Goal: Task Accomplishment & Management: Use online tool/utility

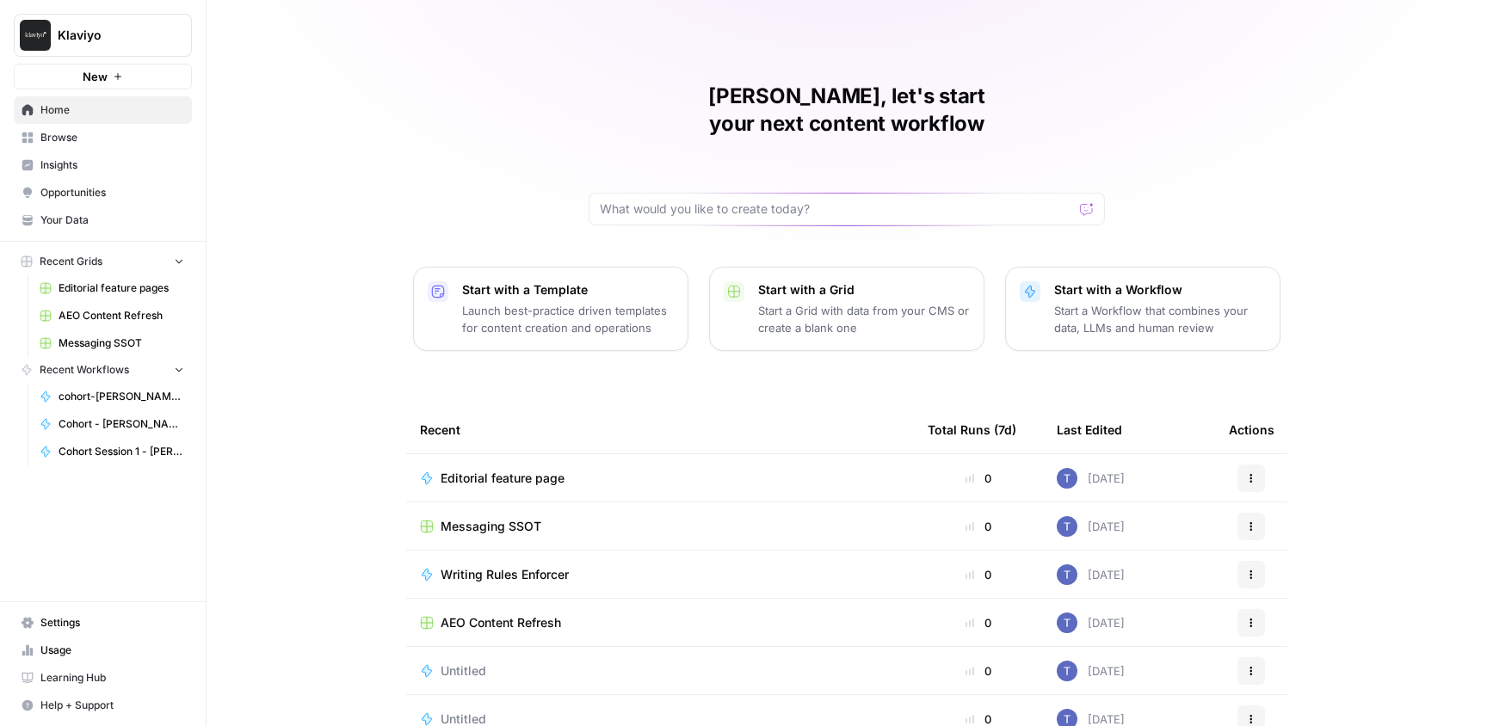
click at [341, 361] on div "[PERSON_NAME], let's start your next content workflow Start with a Template Lau…" at bounding box center [847, 409] width 1280 height 819
click at [121, 194] on span "Opportunities" at bounding box center [112, 192] width 144 height 15
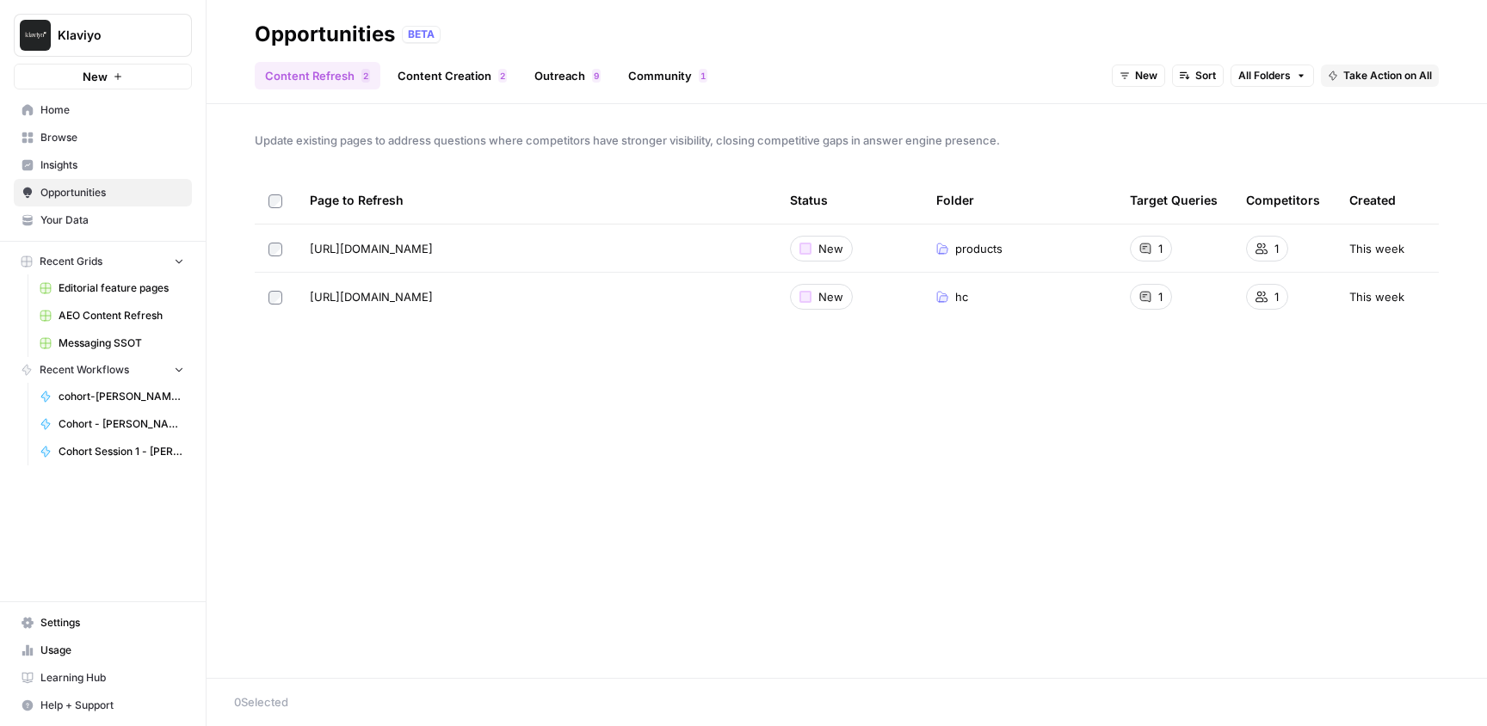
click at [467, 77] on link "Content Creation 2" at bounding box center [452, 76] width 130 height 28
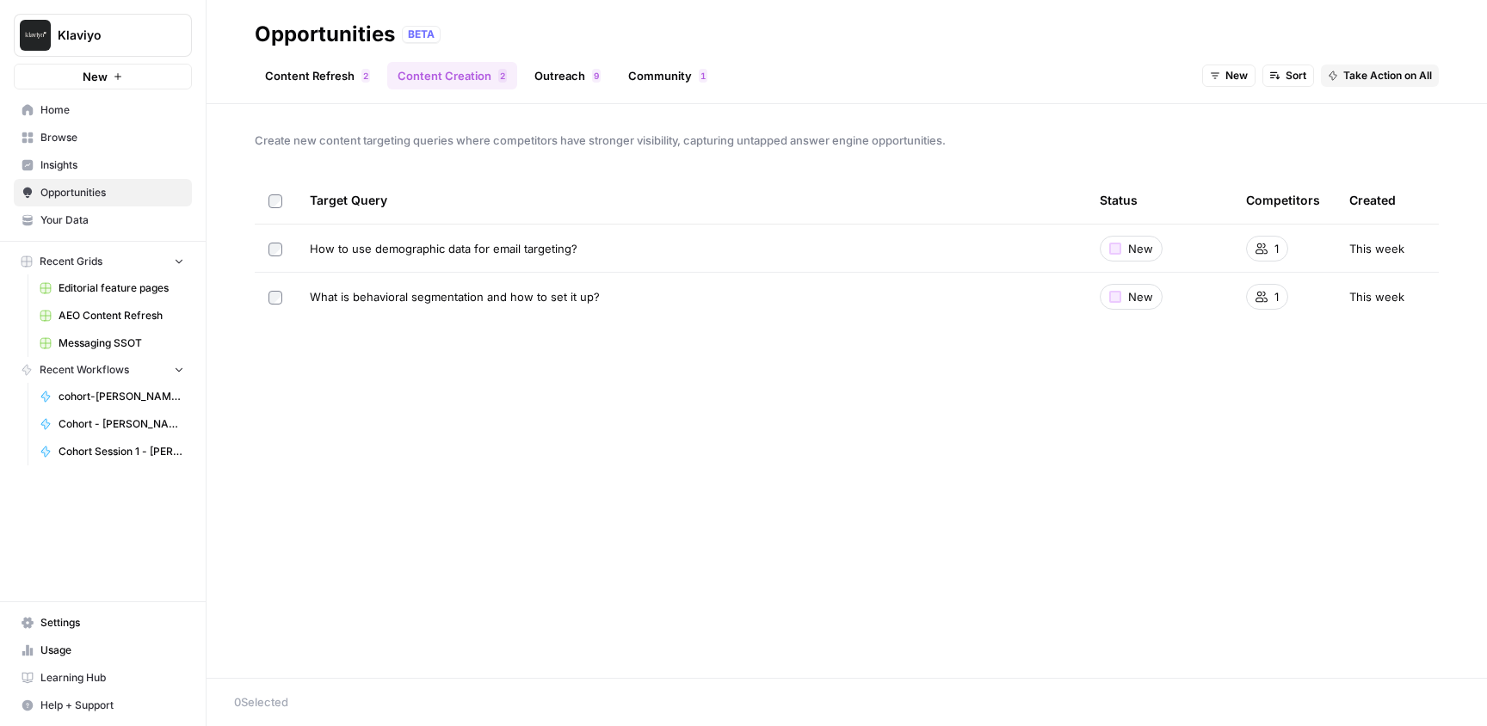
click at [571, 72] on link "Outreach 9" at bounding box center [567, 76] width 87 height 28
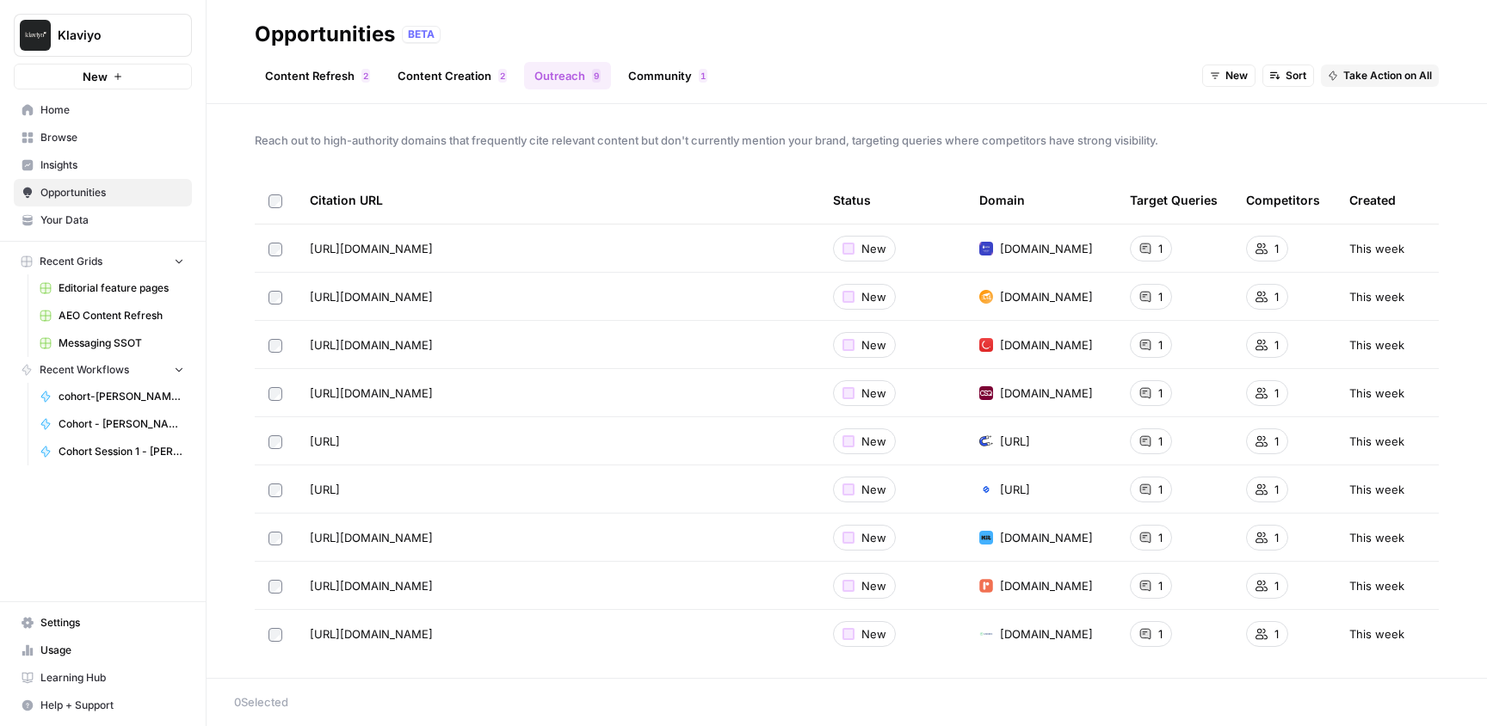
click at [671, 71] on link "Community 1" at bounding box center [668, 76] width 100 height 28
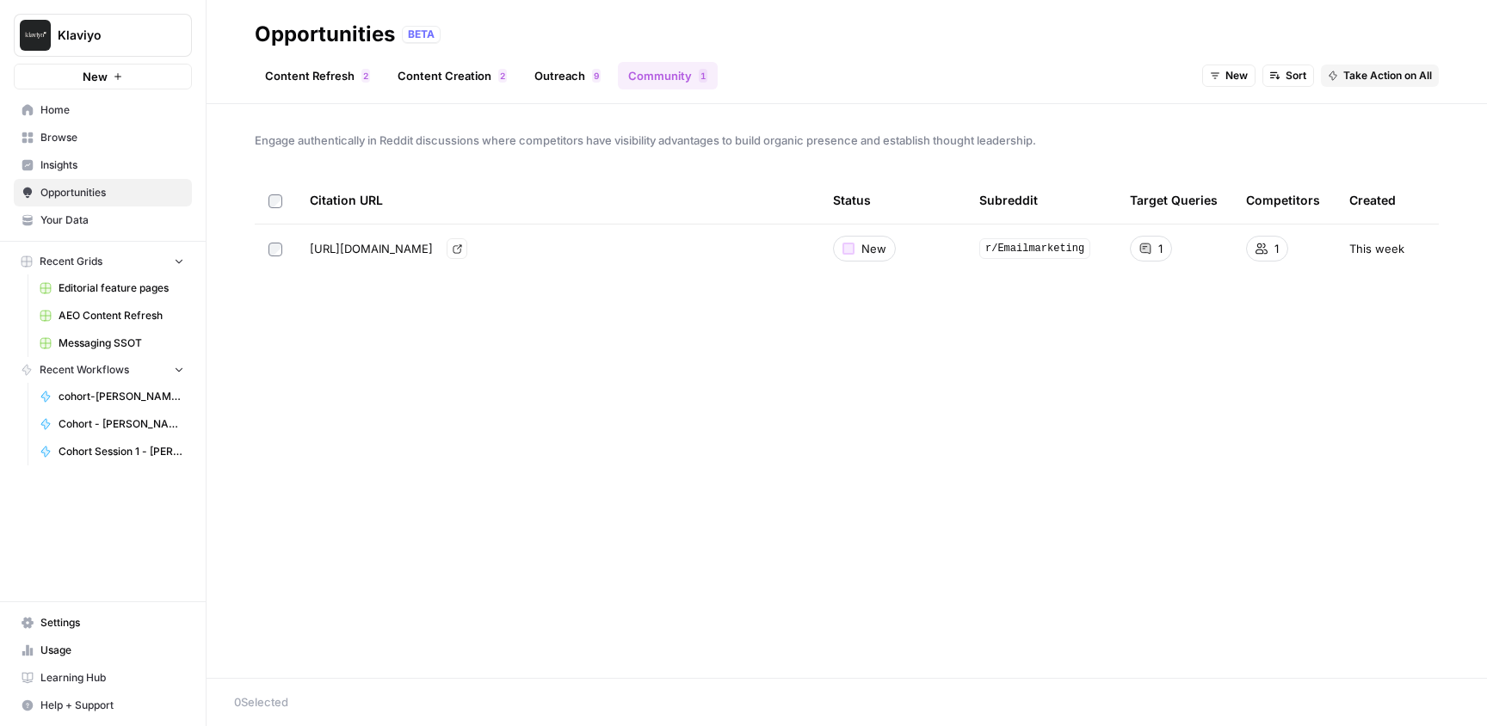
click at [461, 249] on icon "Go to page https://www.reddit.com/r/Emailmarketing/comments/1eb2g26/are_there_a…" at bounding box center [457, 248] width 9 height 9
click at [1366, 257] on td "This week" at bounding box center [1386, 249] width 103 height 48
click at [64, 142] on span "Browse" at bounding box center [112, 137] width 144 height 15
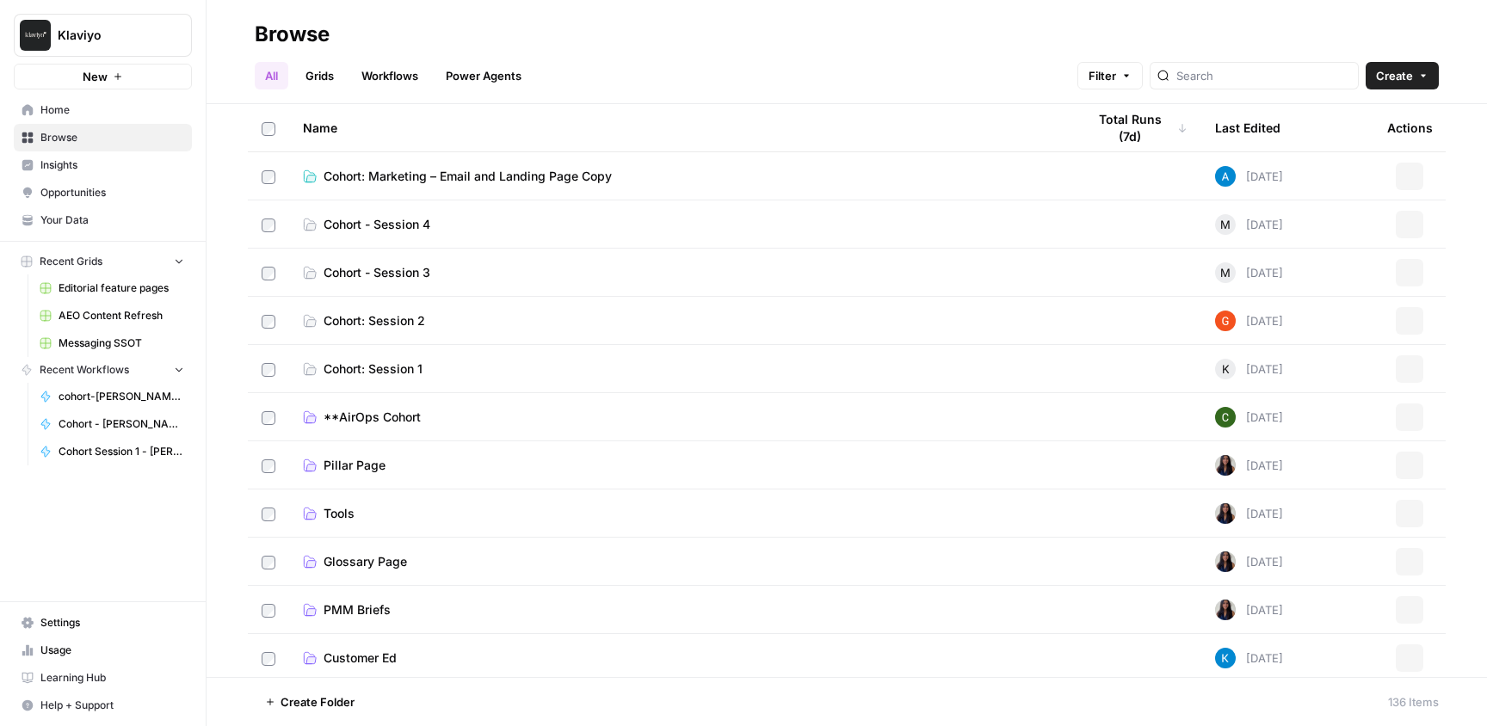
click at [321, 75] on link "Grids" at bounding box center [319, 76] width 49 height 28
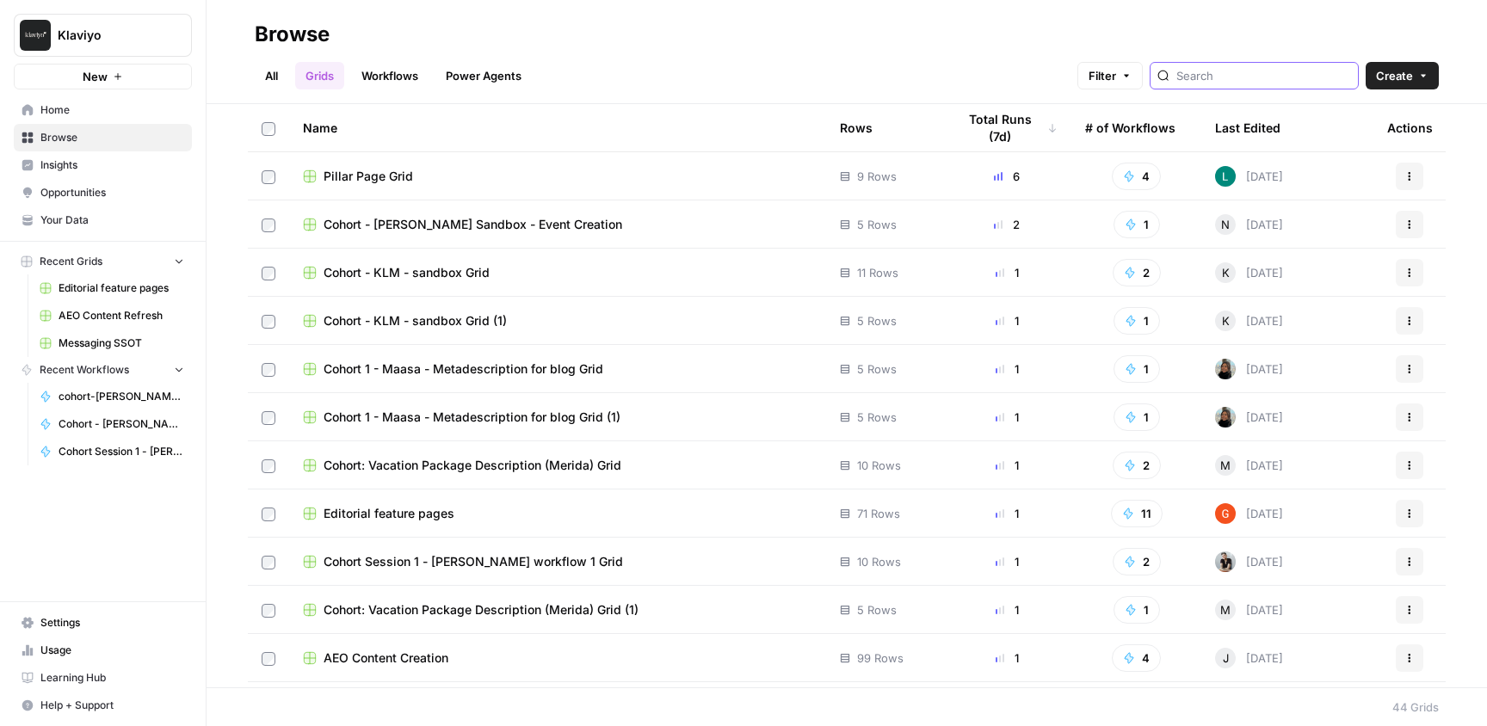
click at [1275, 71] on input "search" at bounding box center [1263, 75] width 175 height 17
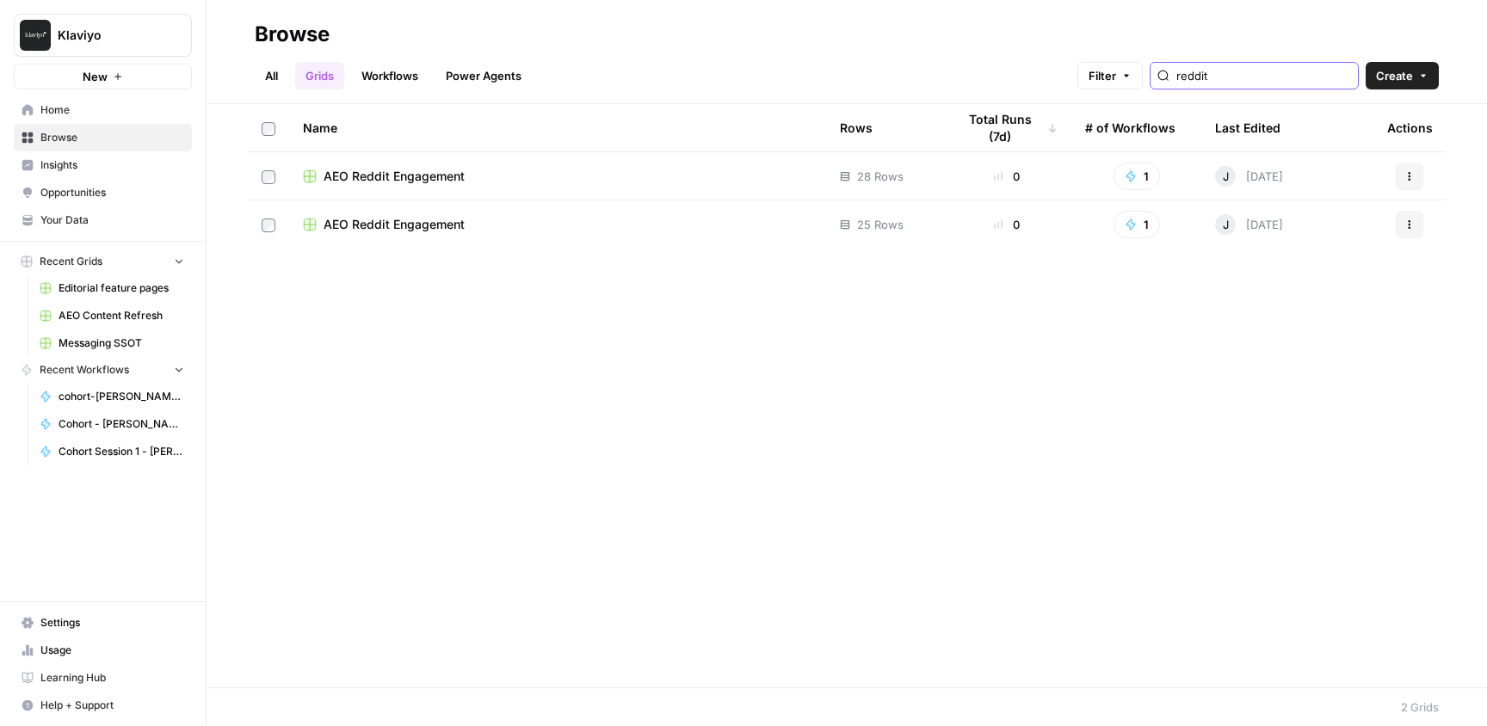
type input "reddit"
click at [672, 172] on div "AEO Reddit Engagement" at bounding box center [557, 176] width 509 height 17
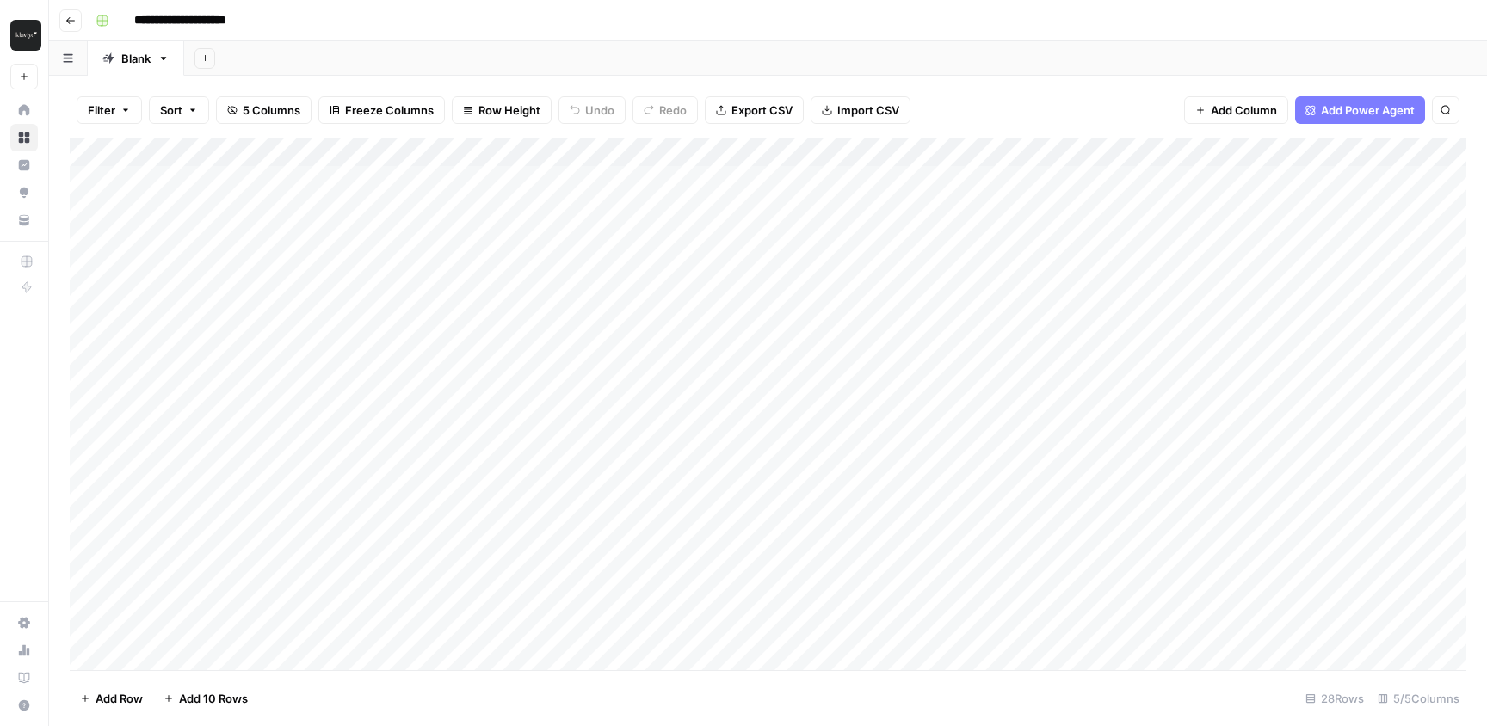
click at [658, 151] on div "Add Column" at bounding box center [768, 404] width 1397 height 533
click at [712, 74] on div "Add Sheet" at bounding box center [835, 58] width 1303 height 34
click at [663, 151] on div "Add Column" at bounding box center [768, 404] width 1397 height 533
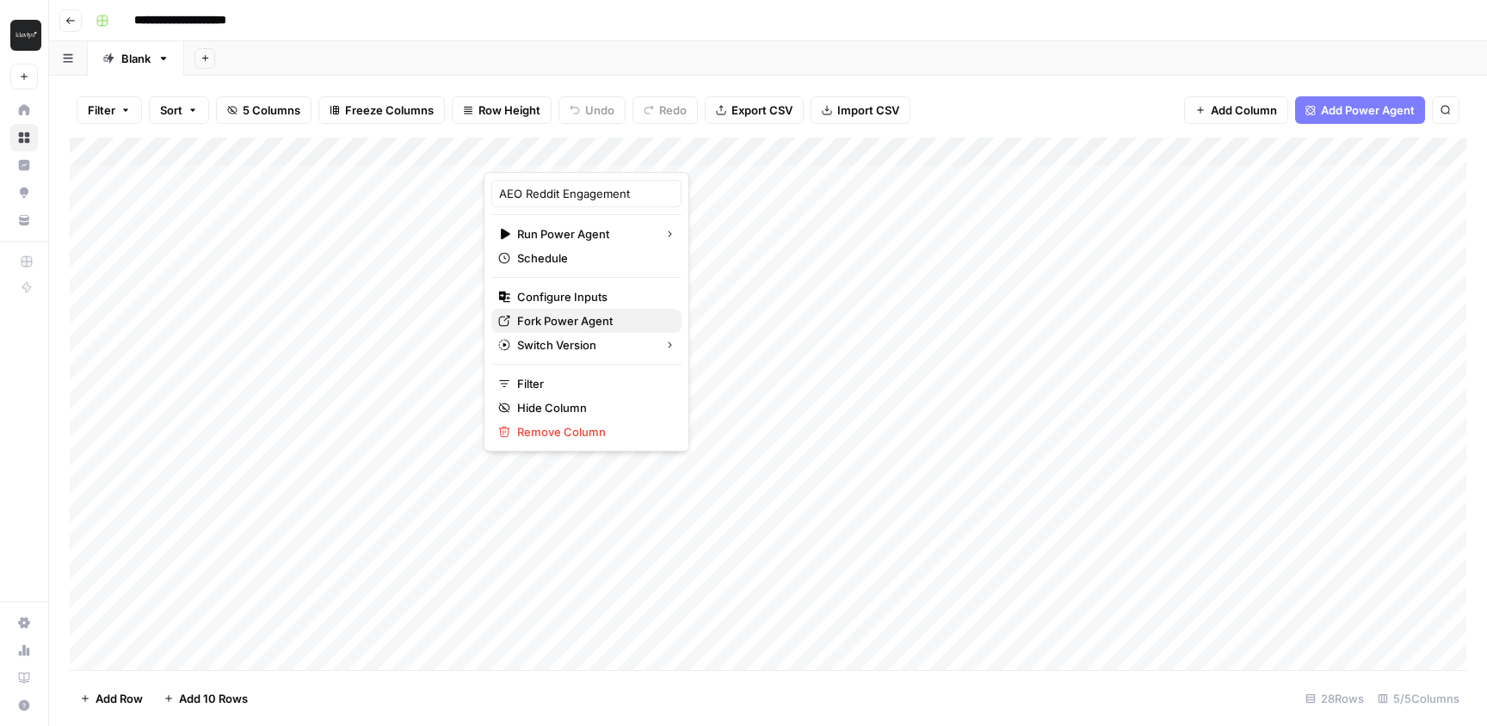
click at [577, 321] on span "Fork Power Agent" at bounding box center [592, 320] width 151 height 17
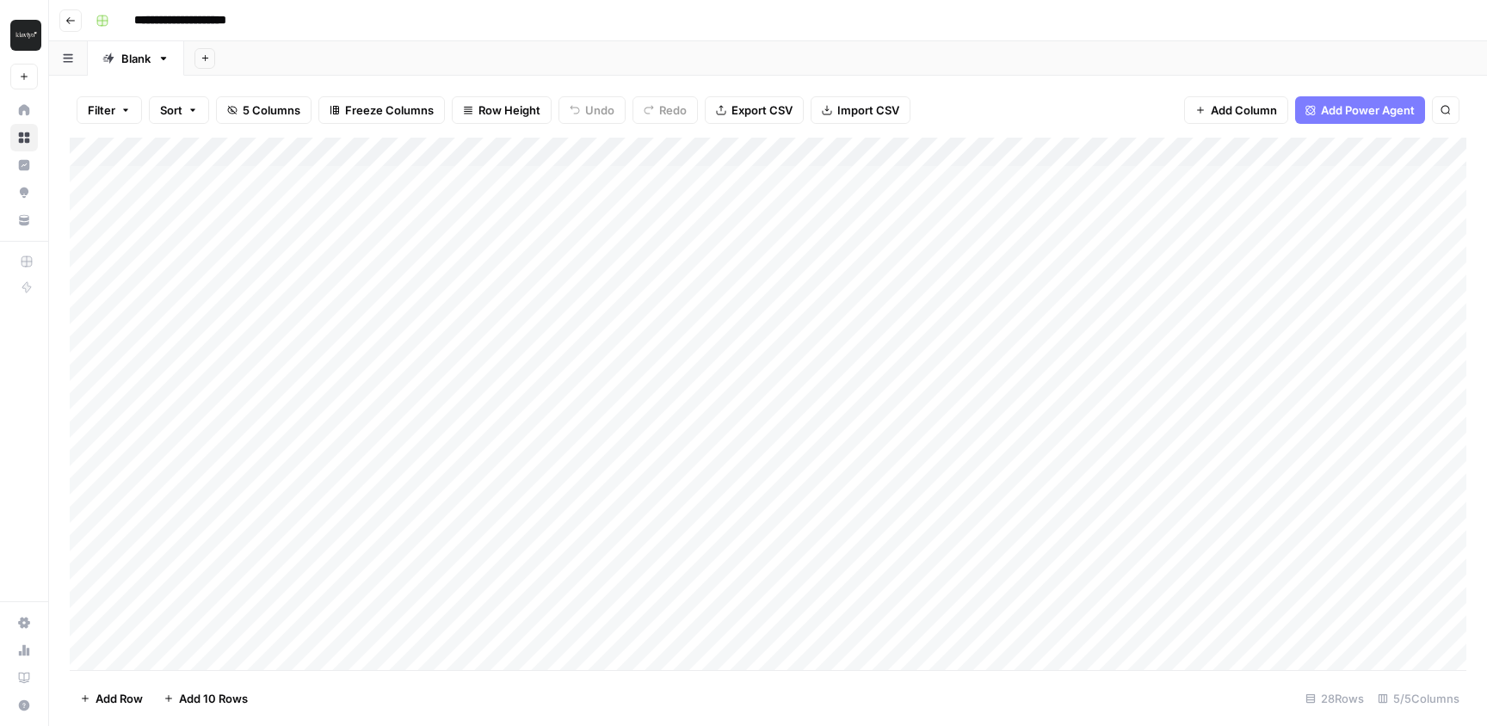
click at [659, 150] on div "Add Column" at bounding box center [768, 404] width 1397 height 533
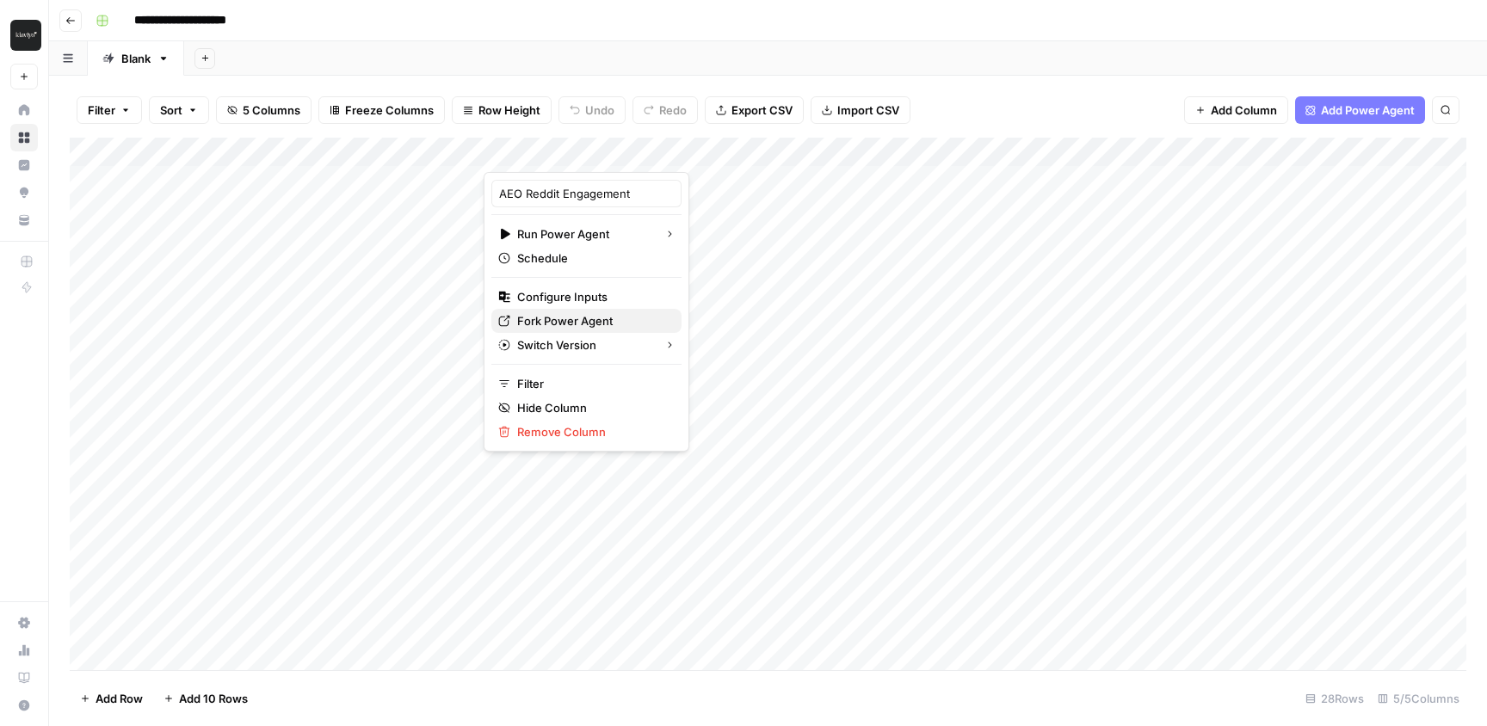
click at [565, 322] on span "Fork Power Agent" at bounding box center [592, 320] width 151 height 17
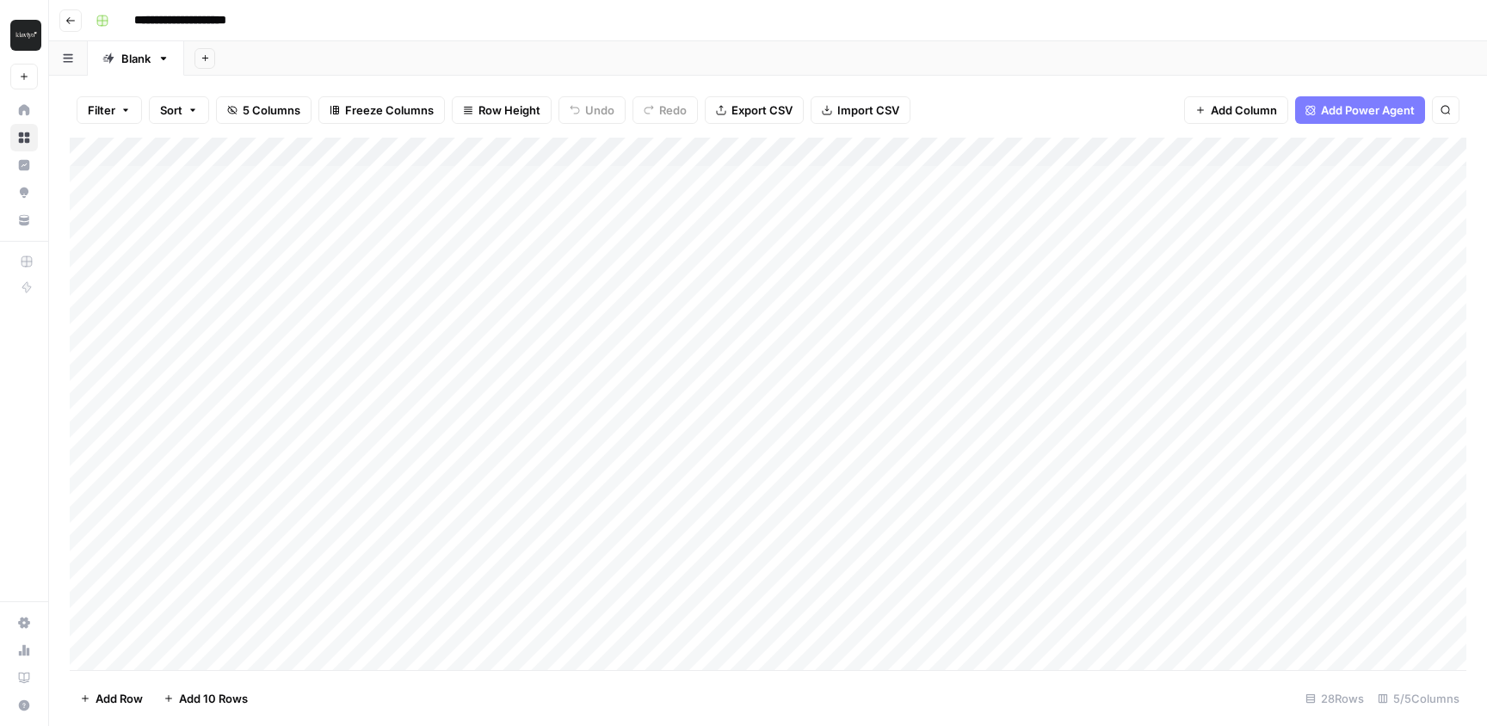
click at [586, 180] on div "Add Column" at bounding box center [768, 404] width 1397 height 533
click at [1037, 94] on div "Filter Sort 5 Columns Freeze Columns Row Height Undo Redo Export CSV Import CSV…" at bounding box center [768, 110] width 1397 height 55
drag, startPoint x: 485, startPoint y: 148, endPoint x: 751, endPoint y: 149, distance: 265.9
click at [751, 149] on div "Add Column" at bounding box center [768, 404] width 1397 height 533
click at [596, 180] on div "Add Column" at bounding box center [768, 404] width 1397 height 533
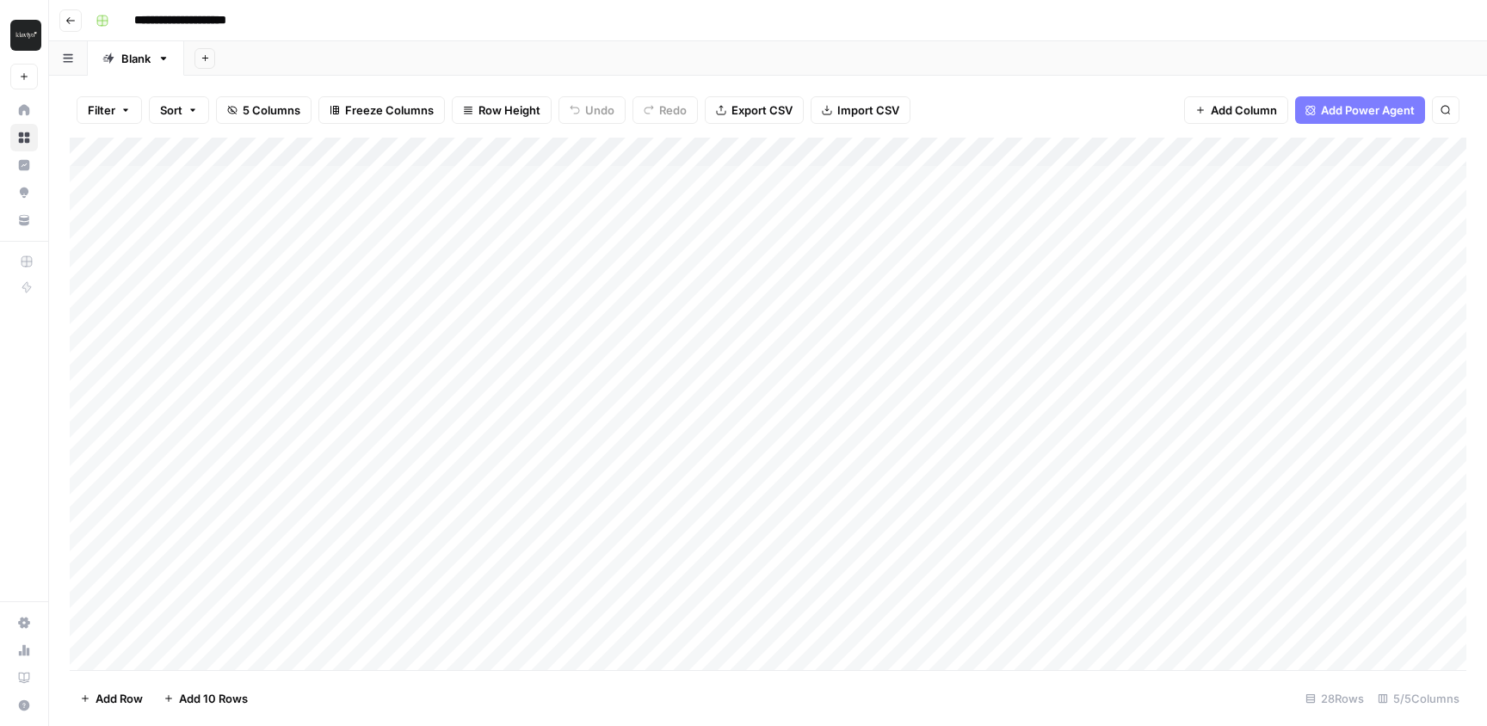
click at [596, 180] on div "Add Column" at bounding box center [768, 404] width 1397 height 533
click at [718, 93] on div "Filter Sort 5 Columns Freeze Columns Row Height Undo Redo Export CSV Import CSV…" at bounding box center [768, 110] width 1397 height 55
click at [735, 178] on div "Add Column" at bounding box center [768, 404] width 1397 height 533
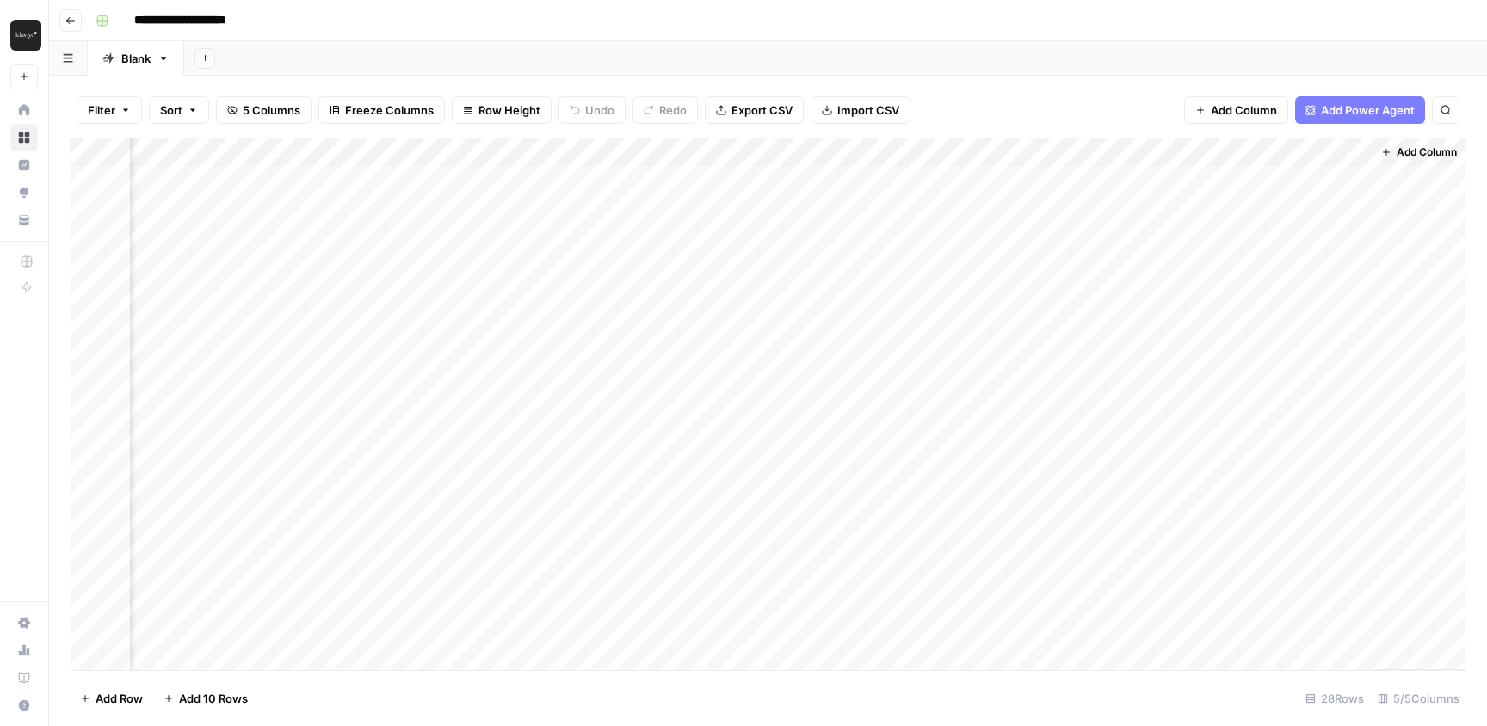
click at [1113, 177] on div "Add Column" at bounding box center [768, 404] width 1397 height 533
click at [1092, 89] on div "Filter Sort 5 Columns Freeze Columns Row Height Undo Redo Export CSV Import CSV…" at bounding box center [768, 110] width 1397 height 55
click at [916, 176] on div "Add Column" at bounding box center [768, 404] width 1397 height 533
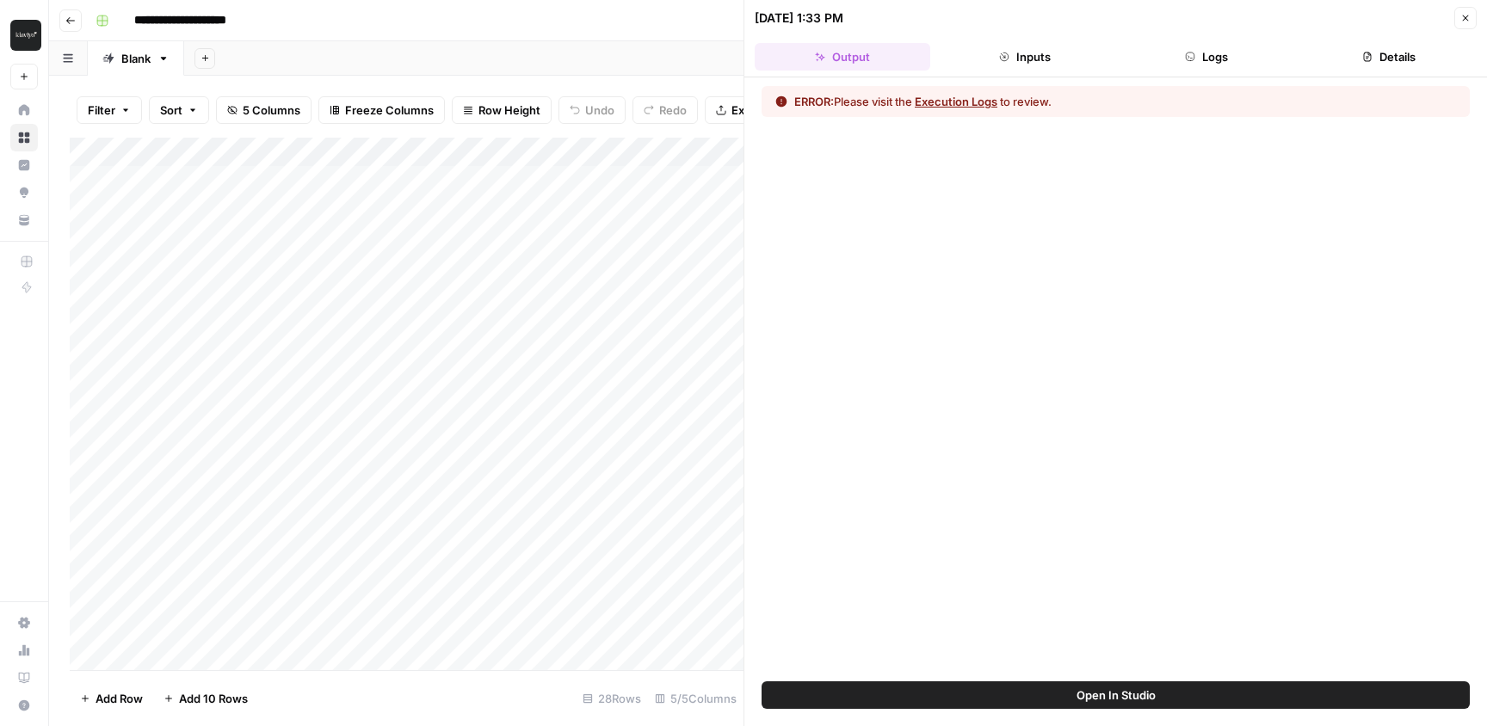
click at [1194, 57] on icon "button" at bounding box center [1190, 57] width 10 height 10
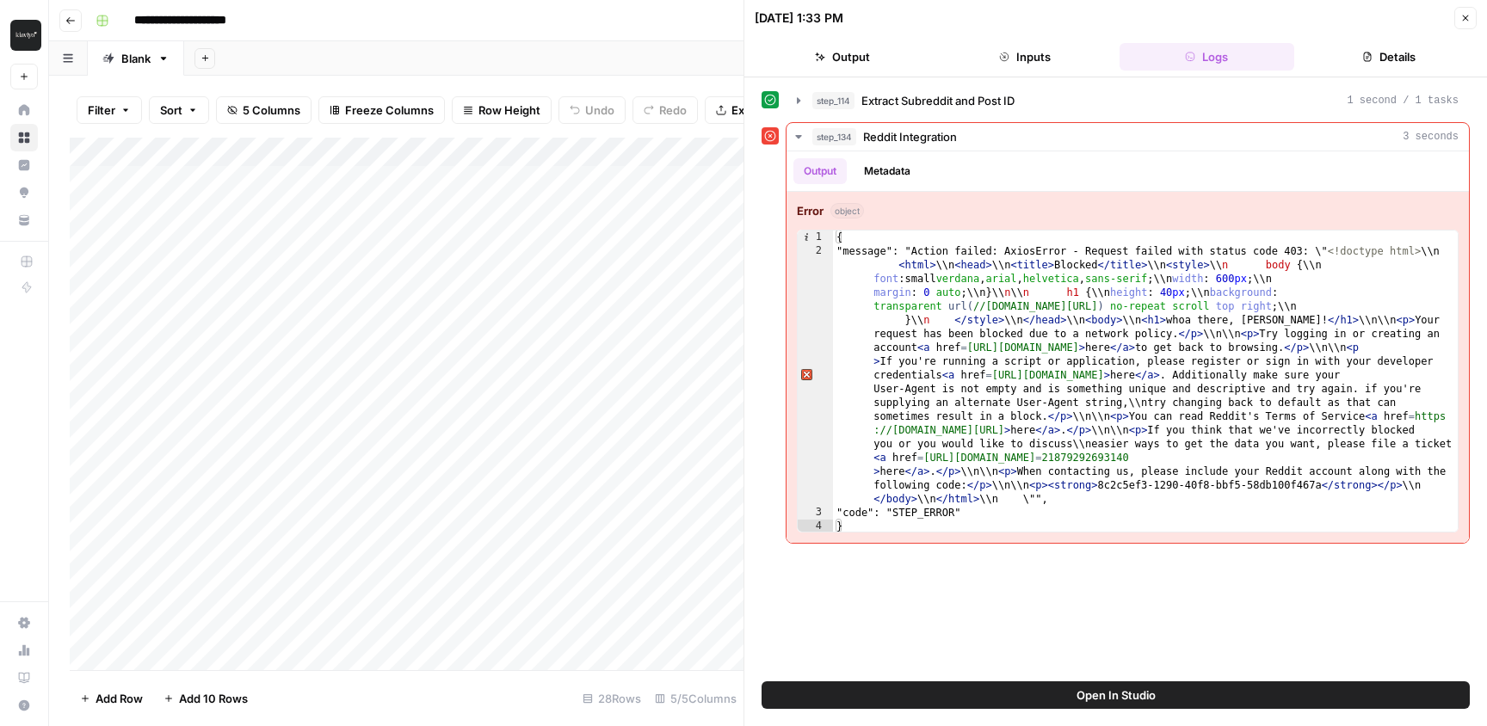
click at [1027, 55] on button "Inputs" at bounding box center [1025, 57] width 176 height 28
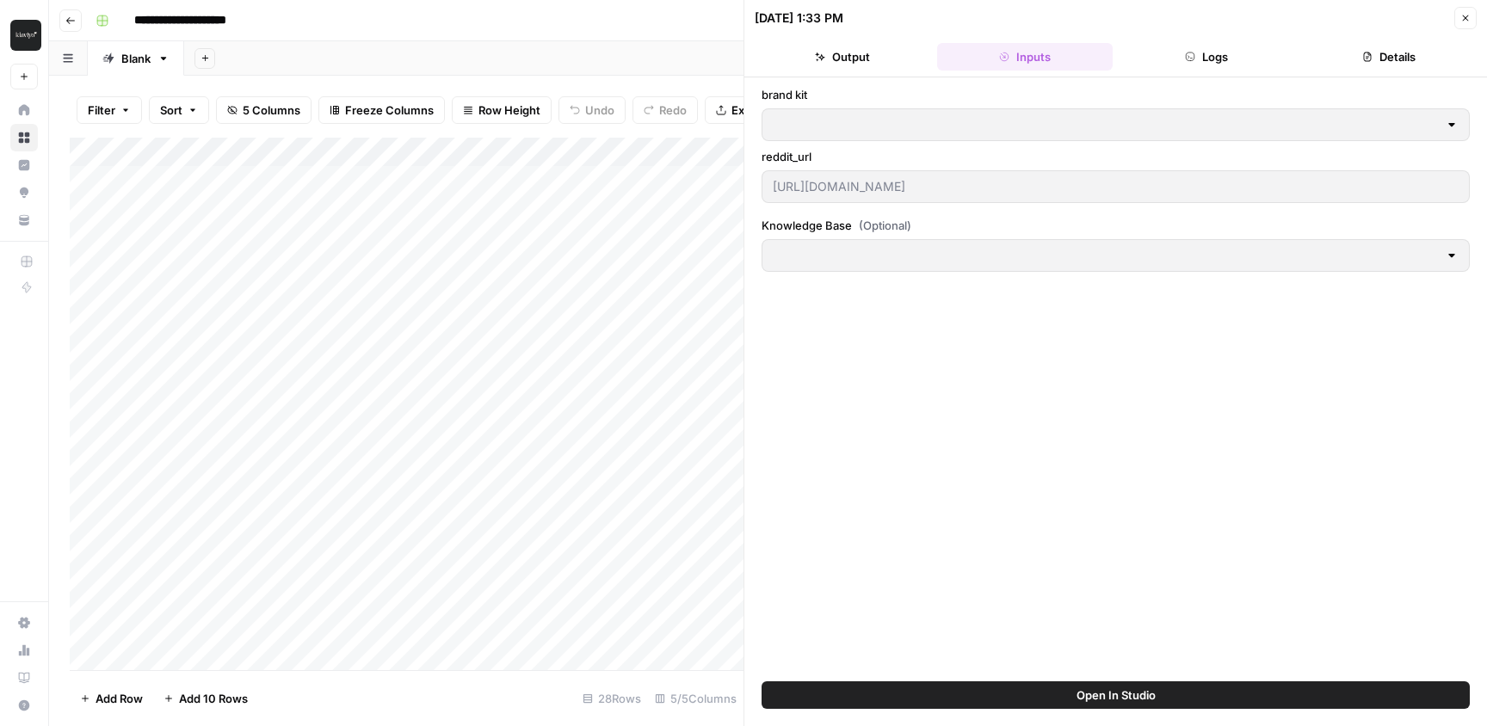
type input "Klaviyo"
click at [1471, 15] on button "Close" at bounding box center [1465, 18] width 22 height 22
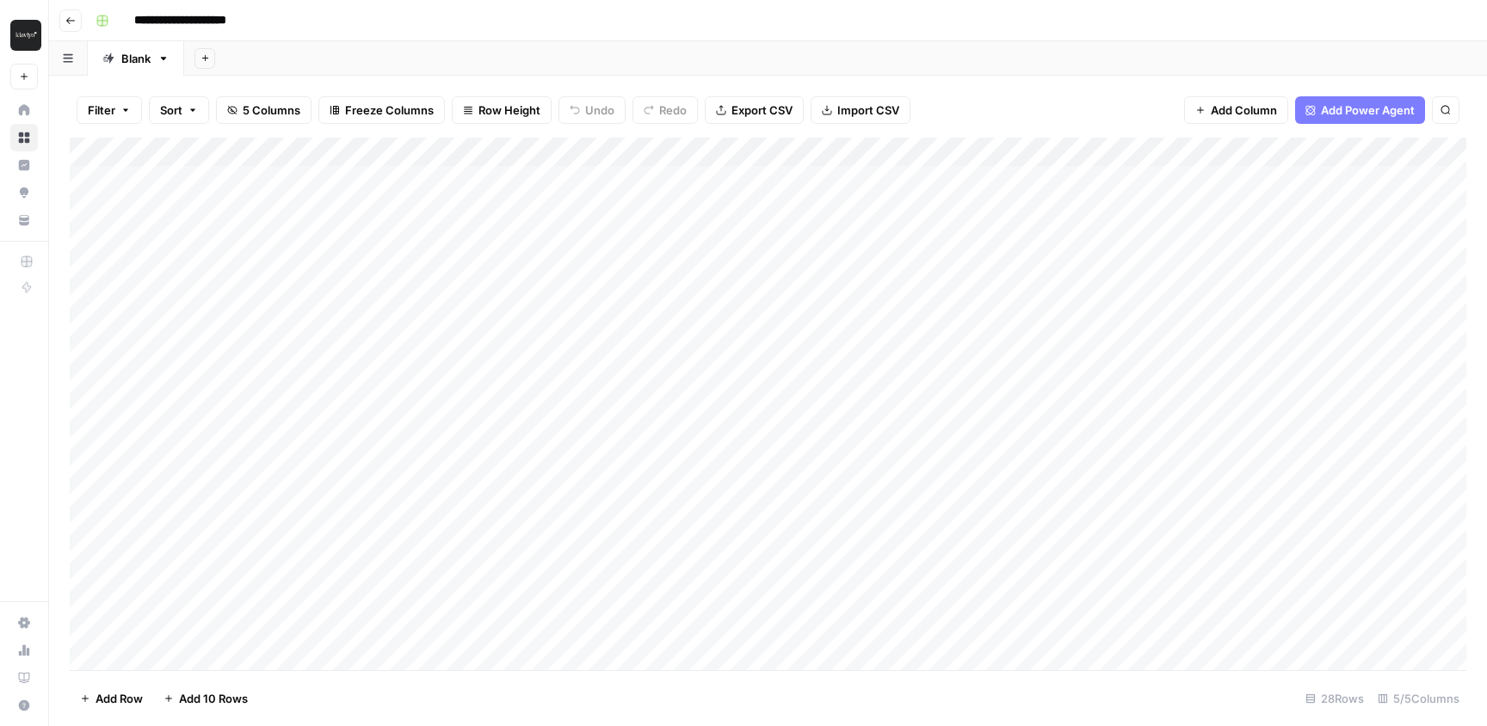
click at [1079, 87] on div "Filter Sort 5 Columns Freeze Columns Row Height Undo Redo Export CSV Import CSV…" at bounding box center [768, 110] width 1397 height 55
